Goal: Task Accomplishment & Management: Use online tool/utility

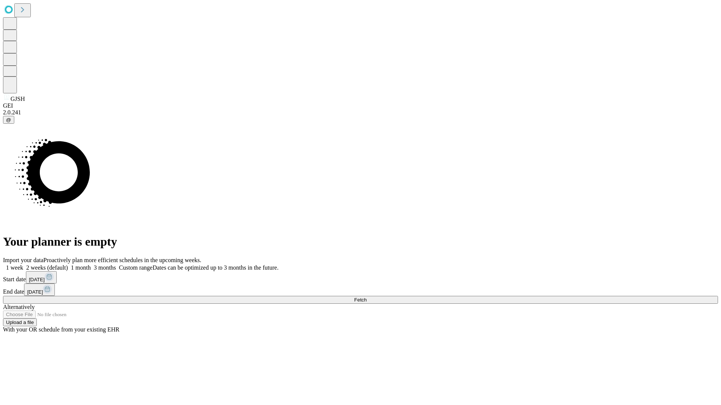
click at [366, 297] on span "Fetch" at bounding box center [360, 300] width 12 height 6
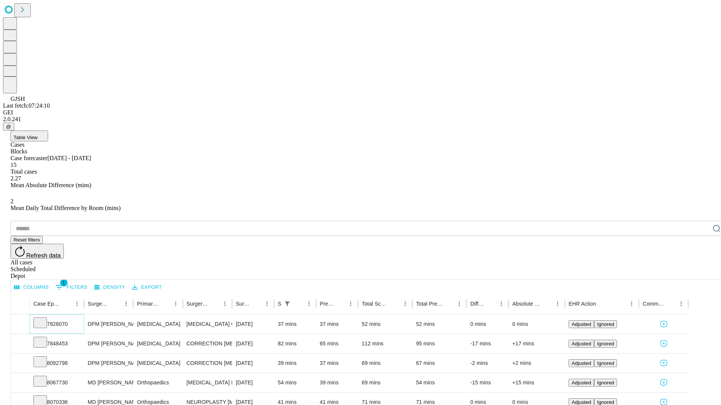
click at [44, 319] on icon at bounding box center [40, 323] width 8 height 8
